Goal: Task Accomplishment & Management: Complete application form

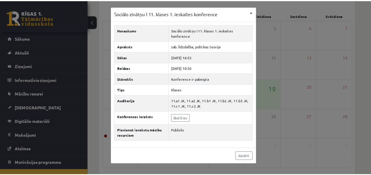
scroll to position [21, 0]
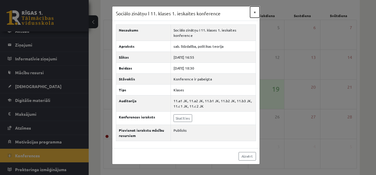
click at [254, 14] on button "×" at bounding box center [254, 11] width 9 height 11
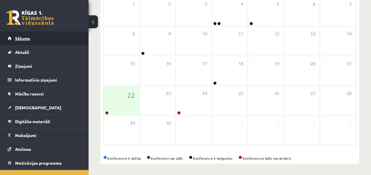
click at [24, 40] on span "Sākums" at bounding box center [22, 38] width 15 height 5
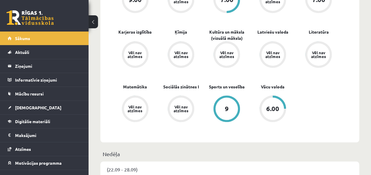
scroll to position [227, 0]
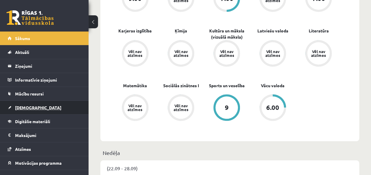
click at [27, 110] on link "[DEMOGRAPHIC_DATA]" at bounding box center [45, 108] width 74 height 14
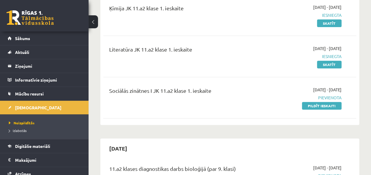
scroll to position [81, 0]
click at [308, 107] on link "Pildīt ieskaiti" at bounding box center [322, 106] width 40 height 8
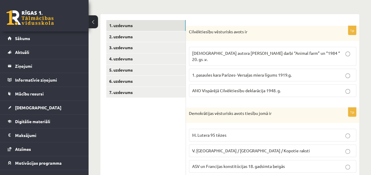
scroll to position [86, 0]
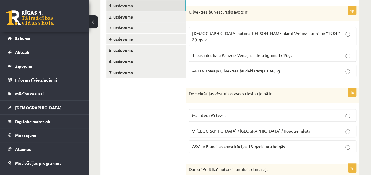
scroll to position [109, 0]
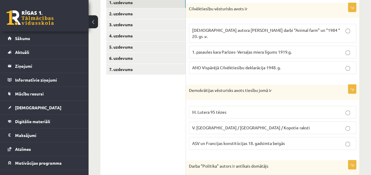
click at [246, 65] on span "ANO Vispārējā Cilvēktiesību deklarācija 1948. g." at bounding box center [236, 67] width 89 height 5
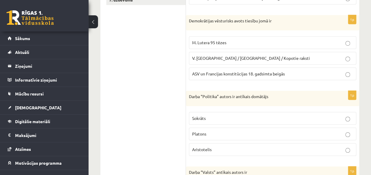
scroll to position [180, 0]
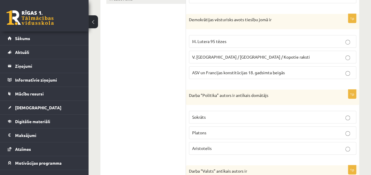
click at [239, 70] on span "ASV un Francijas konstitūcijas 18. gadsimta beigās" at bounding box center [238, 72] width 93 height 5
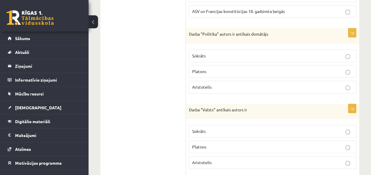
scroll to position [248, 0]
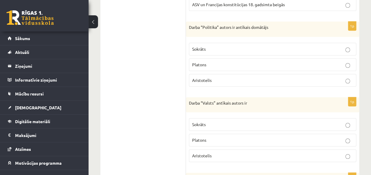
click at [204, 78] on span "Aristotelis" at bounding box center [201, 80] width 19 height 5
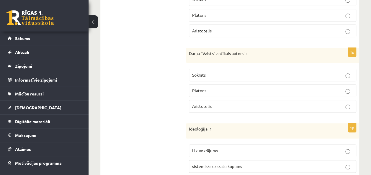
scroll to position [324, 0]
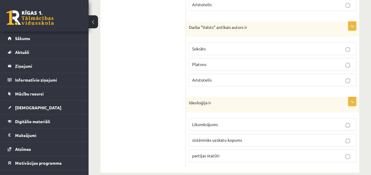
click at [221, 61] on p "Platons" at bounding box center [272, 64] width 161 height 6
click at [257, 137] on p "sistēmisks uzskatu kopums" at bounding box center [272, 140] width 161 height 6
click at [266, 46] on p "Sokrāts" at bounding box center [272, 49] width 161 height 6
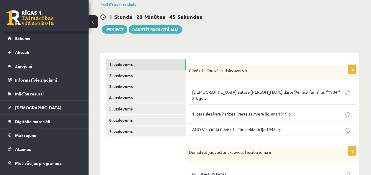
scroll to position [43, 0]
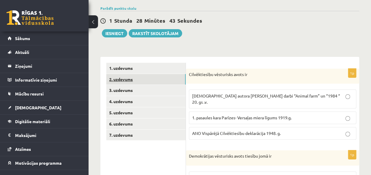
click at [128, 79] on link "2. uzdevums" at bounding box center [145, 79] width 79 height 11
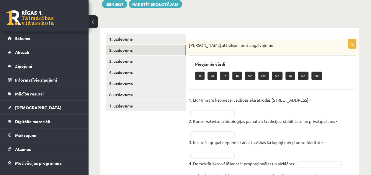
scroll to position [73, 0]
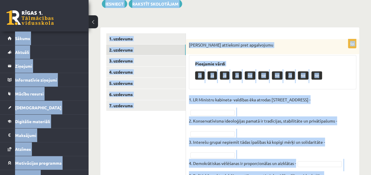
copy body "0 Dāvanas 406 mP 499 xp Dēlija Lavrova Sākums Aktuāli Kā mācīties eSKOLĀ Kontak…"
click at [179, 131] on ul "1. uzdevums 2. uzdevums 3. uzdevums 4. uzdevums 5. uzdevums 6. uzdevums 7. uzde…" at bounding box center [146, 114] width 80 height 162
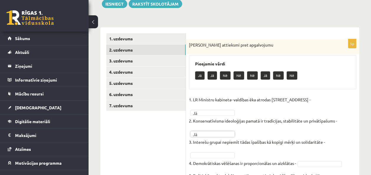
scroll to position [110, 0]
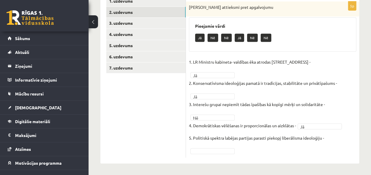
click at [336, 139] on fieldset "1. LR Ministru kabineta- valdības ēka atrodas Rīgā, Jēkaba ielā 11 - Jā ** 2. K…" at bounding box center [272, 106] width 167 height 97
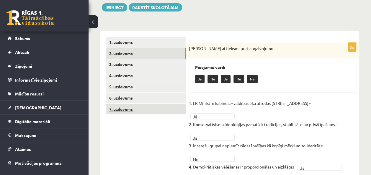
scroll to position [67, 0]
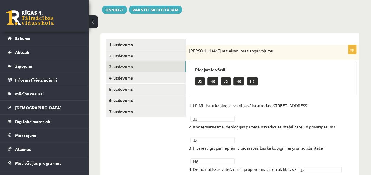
click at [141, 66] on link "3. uzdevums" at bounding box center [145, 66] width 79 height 11
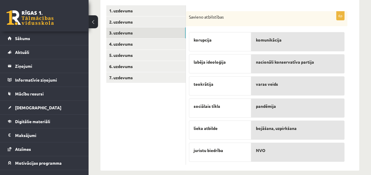
scroll to position [107, 0]
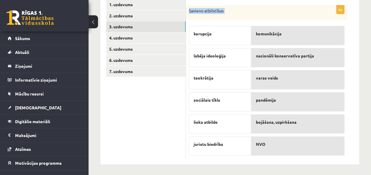
drag, startPoint x: 187, startPoint y: 10, endPoint x: 268, endPoint y: 160, distance: 170.3
click at [268, 160] on div "6p Savieno atbilstības korupcija labēja ideoloģija teokrātija sociālais tīkls l…" at bounding box center [272, 79] width 173 height 172
click at [139, 120] on ul "1. uzdevums 2. uzdevums 3. uzdevums 4. uzdevums 5. uzdevums 6. uzdevums 7. uzde…" at bounding box center [146, 79] width 80 height 160
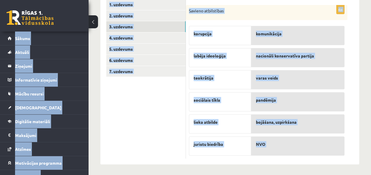
copy body "0 Dāvanas 406 mP 499 xp Dēlija Lavrova Sākums Aktuāli Kā mācīties eSKOLĀ Kontak…"
click at [125, 133] on ul "1. uzdevums 2. uzdevums 3. uzdevums 4. uzdevums 5. uzdevums 6. uzdevums 7. uzde…" at bounding box center [146, 79] width 80 height 160
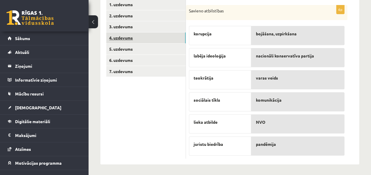
click at [140, 38] on link "4. uzdevums" at bounding box center [145, 37] width 79 height 11
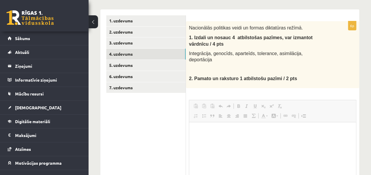
scroll to position [0, 0]
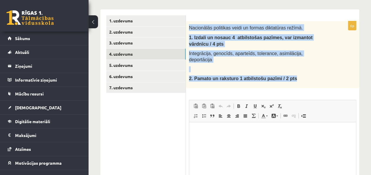
drag, startPoint x: 188, startPoint y: 26, endPoint x: 297, endPoint y: 76, distance: 119.4
click at [297, 76] on div "Nacionālās politikas veidi un formas diktatūras režīmā. 1. I zdali un nosauc 4 …" at bounding box center [272, 54] width 173 height 67
copy div "Nacionālās politikas veidi un formas diktatūras režīmā. 1. I zdali un nosauc 4 …"
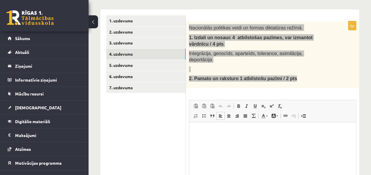
click at [225, 140] on html at bounding box center [272, 131] width 167 height 18
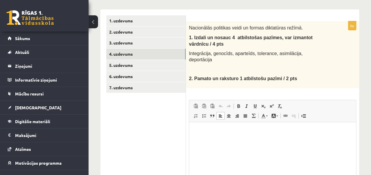
click at [312, 86] on div "6p Nacionālās politikas veidi un formas diktatūras režīmā. 1. I zdali un nosauc…" at bounding box center [272, 122] width 173 height 202
click at [196, 135] on html at bounding box center [272, 131] width 167 height 18
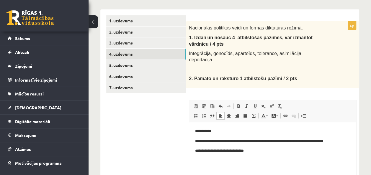
click at [198, 126] on html "**********" at bounding box center [272, 141] width 167 height 38
click at [196, 125] on html "**********" at bounding box center [272, 141] width 167 height 38
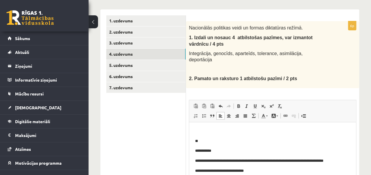
click at [202, 138] on p "**" at bounding box center [272, 141] width 155 height 6
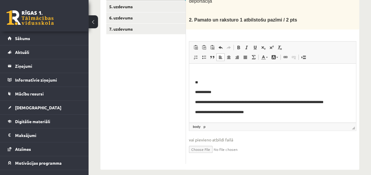
click at [254, 111] on p "**********" at bounding box center [272, 112] width 155 height 6
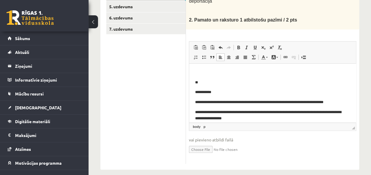
click at [203, 82] on p "**" at bounding box center [270, 82] width 151 height 6
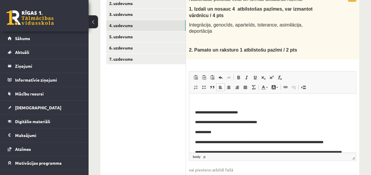
scroll to position [114, 0]
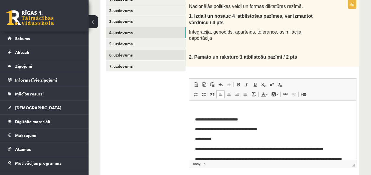
click at [142, 56] on link "6. uzdevums" at bounding box center [145, 55] width 79 height 11
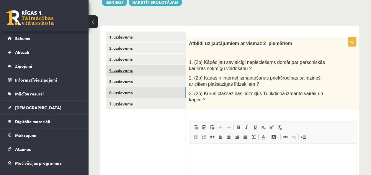
scroll to position [0, 0]
click at [121, 69] on link "4. uzdevums" at bounding box center [145, 70] width 79 height 11
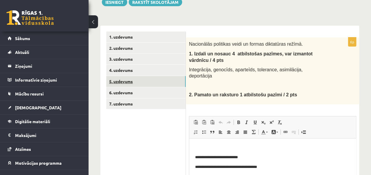
click at [119, 82] on link "5. uzdevums" at bounding box center [145, 81] width 79 height 11
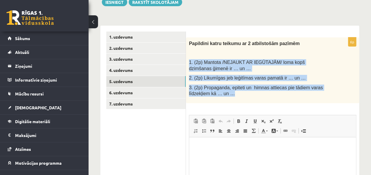
drag, startPoint x: 186, startPoint y: 61, endPoint x: 241, endPoint y: 91, distance: 62.4
click at [241, 91] on div "Papildini katru teikumu ar 2 atbilstošām pazīmēm 1. (2p) Mantota /NEJAUKT AR IE…" at bounding box center [272, 71] width 173 height 66
copy div "1. (2p) Mantota /NEJAUKT AR IEGŪTAJĀM/ loma kopš dzimšanas ģimenē ir … un … 2. …"
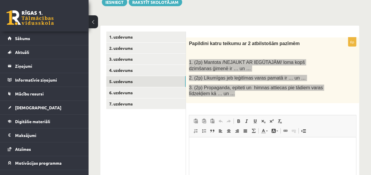
click at [204, 156] on html at bounding box center [272, 147] width 167 height 18
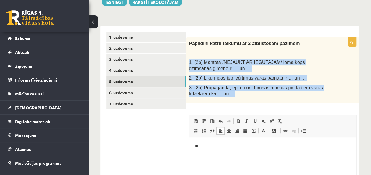
click at [269, 100] on div "Papildini katru teikumu ar 2 atbilstošām pazīmēm 1. (2p) Mantota /NEJAUKT AR IE…" at bounding box center [272, 71] width 173 height 66
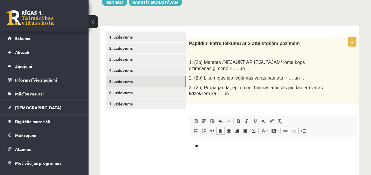
click at [201, 147] on p "**" at bounding box center [272, 147] width 155 height 6
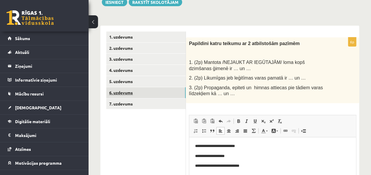
click at [109, 95] on link "6. uzdevums" at bounding box center [145, 92] width 79 height 11
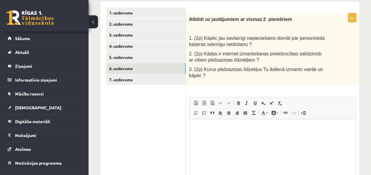
scroll to position [98, 0]
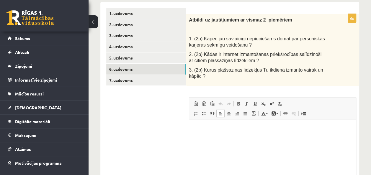
click at [200, 132] on p "Bagātinātā teksta redaktors, wiswyg-editor-user-answer-47433751511620" at bounding box center [272, 129] width 155 height 6
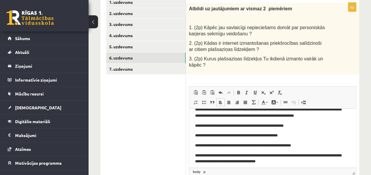
scroll to position [14, 0]
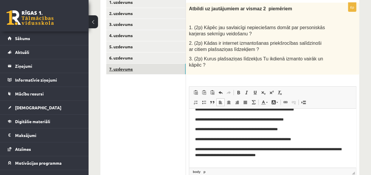
click at [119, 68] on link "7. uzdevums" at bounding box center [145, 69] width 79 height 11
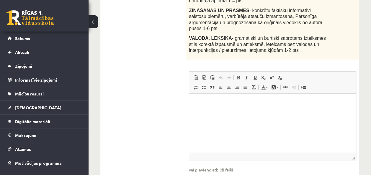
scroll to position [190, 0]
click at [220, 108] on html at bounding box center [272, 103] width 167 height 18
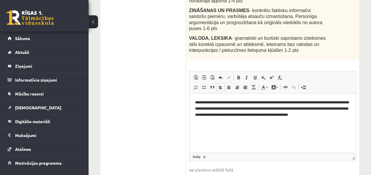
click at [195, 102] on html "**********" at bounding box center [272, 114] width 167 height 40
click at [204, 127] on body "**********" at bounding box center [272, 117] width 155 height 35
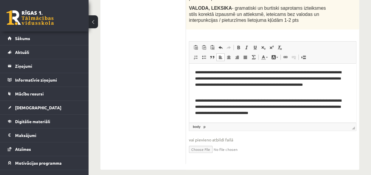
scroll to position [3, 0]
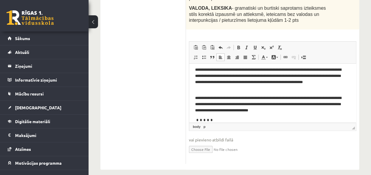
click at [229, 111] on p "**********" at bounding box center [270, 104] width 151 height 18
click at [199, 115] on body "**********" at bounding box center [272, 95] width 155 height 57
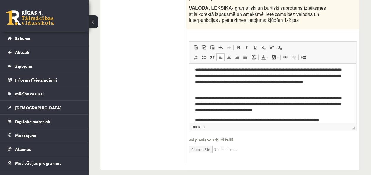
scroll to position [9, 0]
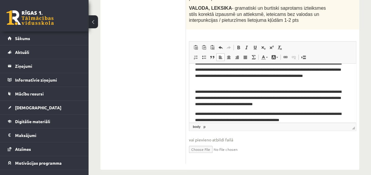
click at [293, 120] on p "**********" at bounding box center [270, 117] width 151 height 12
click at [327, 121] on p "**********" at bounding box center [270, 117] width 151 height 12
click at [325, 120] on p "**********" at bounding box center [270, 117] width 151 height 12
click at [321, 120] on p "**********" at bounding box center [270, 117] width 151 height 12
click at [323, 120] on p "**********" at bounding box center [270, 117] width 151 height 12
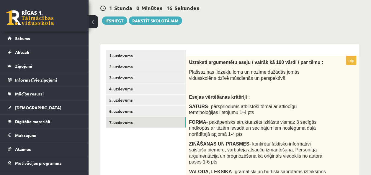
scroll to position [55, 0]
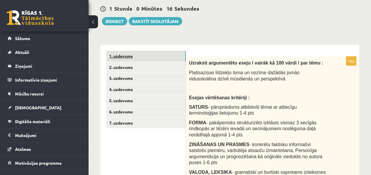
click at [120, 57] on link "1. uzdevums" at bounding box center [145, 56] width 79 height 11
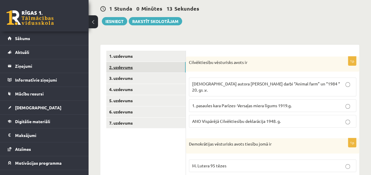
click at [126, 63] on link "2. uzdevums" at bounding box center [145, 67] width 79 height 11
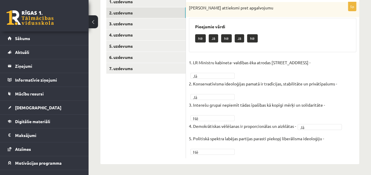
scroll to position [110, 0]
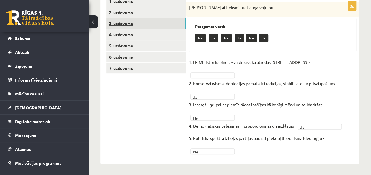
click at [132, 25] on link "3. uzdevums" at bounding box center [145, 23] width 79 height 11
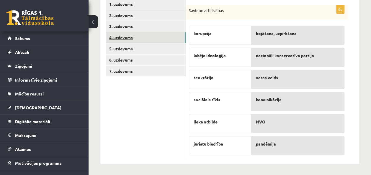
click at [132, 39] on link "4. uzdevums" at bounding box center [145, 37] width 79 height 11
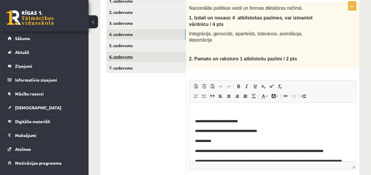
scroll to position [110, 0]
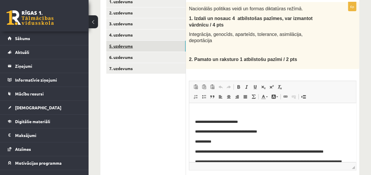
click at [129, 47] on link "5. uzdevums" at bounding box center [145, 46] width 79 height 11
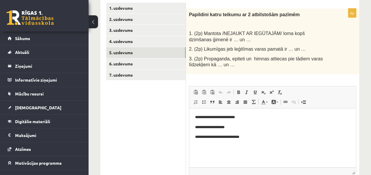
scroll to position [103, 0]
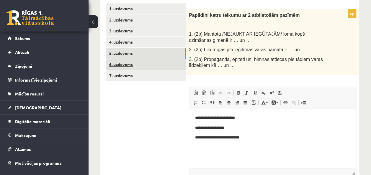
click at [127, 65] on link "6. uzdevums" at bounding box center [145, 64] width 79 height 11
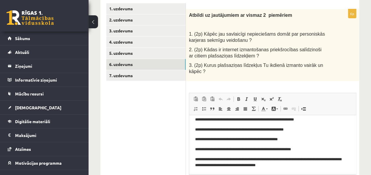
scroll to position [21, 0]
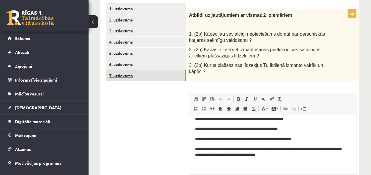
click at [123, 76] on link "7. uzdevums" at bounding box center [145, 75] width 79 height 11
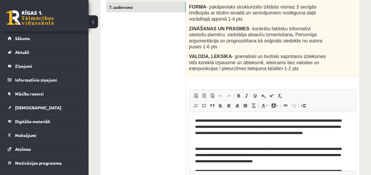
scroll to position [0, 0]
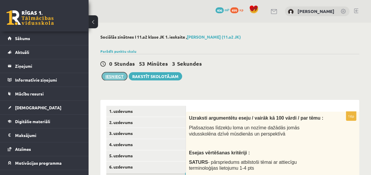
click at [116, 79] on button "Iesniegt" at bounding box center [114, 76] width 25 height 8
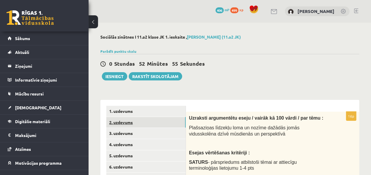
click at [157, 123] on link "2. uzdevums" at bounding box center [145, 122] width 79 height 11
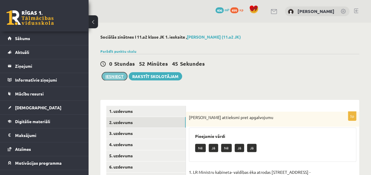
click at [118, 76] on button "Iesniegt" at bounding box center [114, 76] width 25 height 8
